Goal: Complete application form: Complete application form

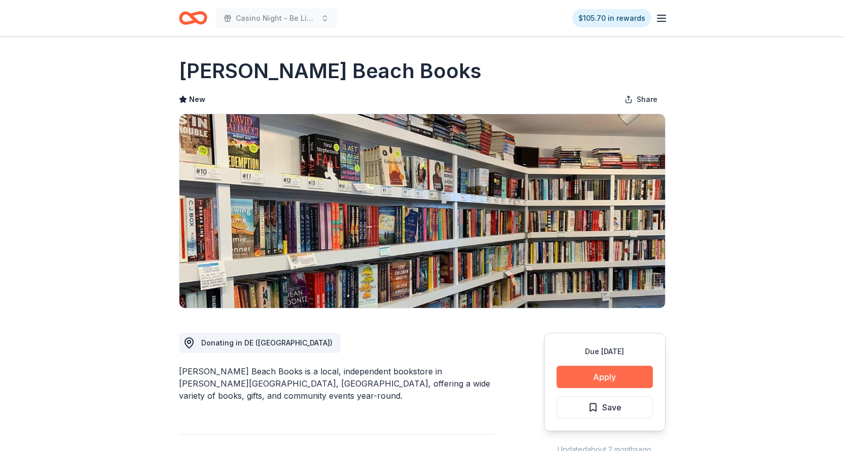
click at [603, 378] on button "Apply" at bounding box center [605, 376] width 96 height 22
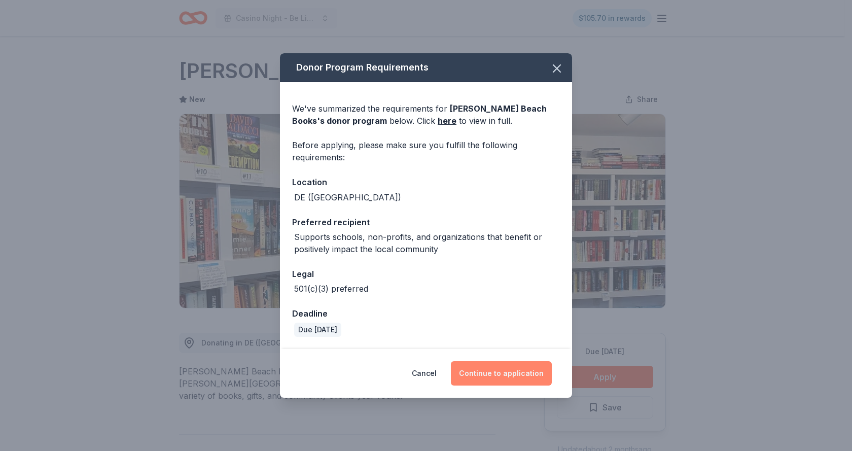
click at [490, 376] on button "Continue to application" at bounding box center [501, 373] width 101 height 24
